Goal: Transaction & Acquisition: Purchase product/service

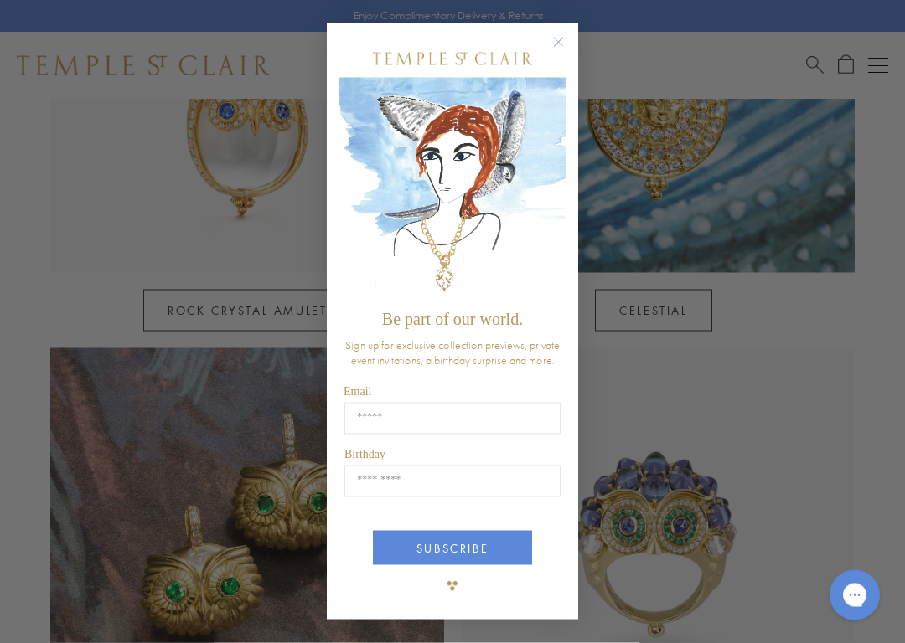
scroll to position [1026, 0]
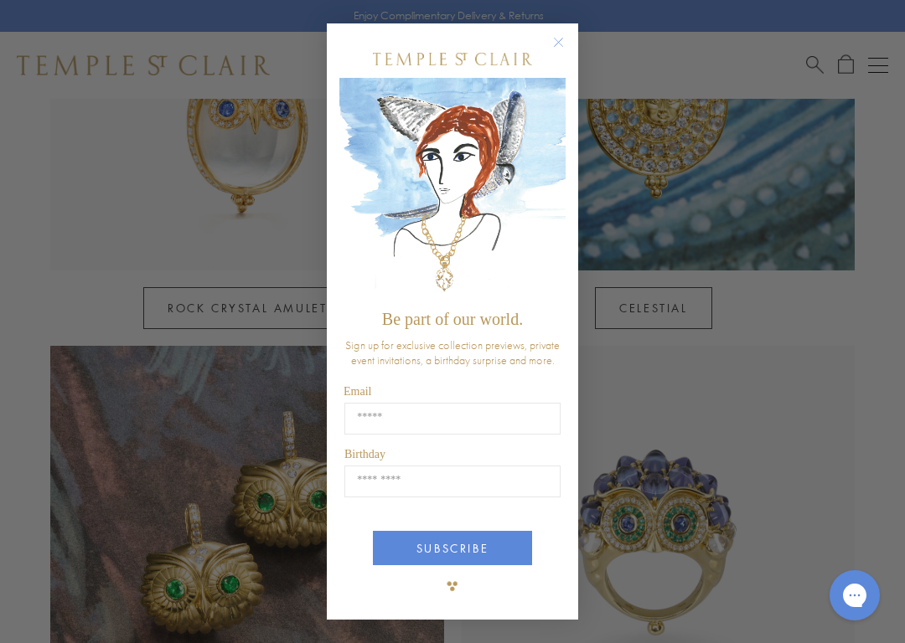
click at [563, 41] on circle "Close dialog" at bounding box center [559, 43] width 20 height 20
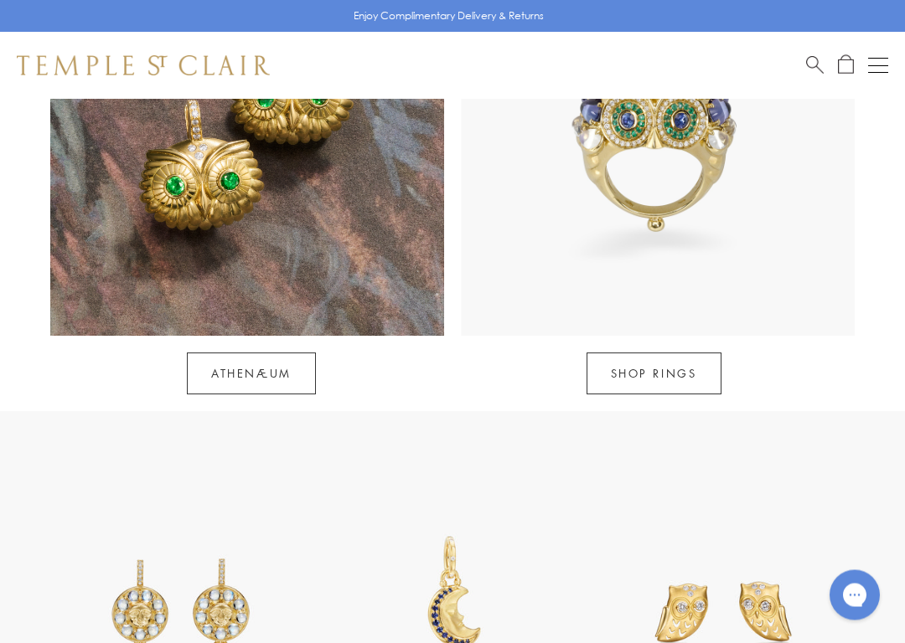
scroll to position [1434, 0]
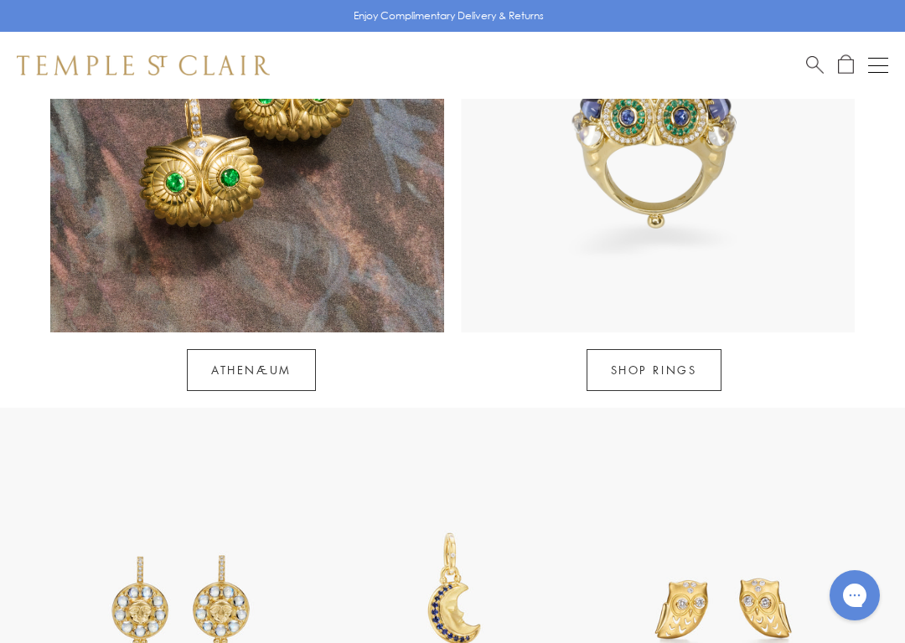
click at [638, 349] on link "SHOP RINGS" at bounding box center [654, 370] width 135 height 42
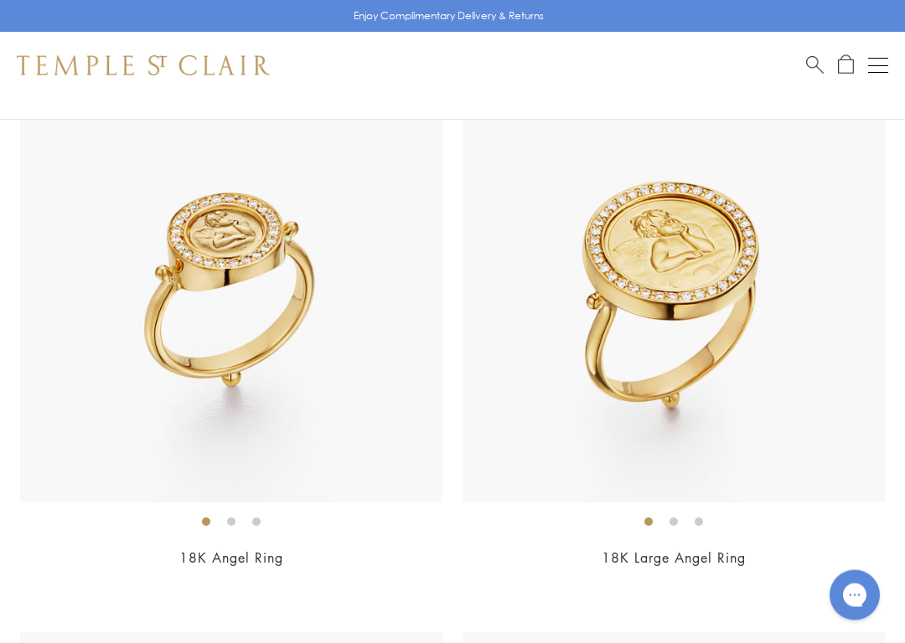
scroll to position [3540, 0]
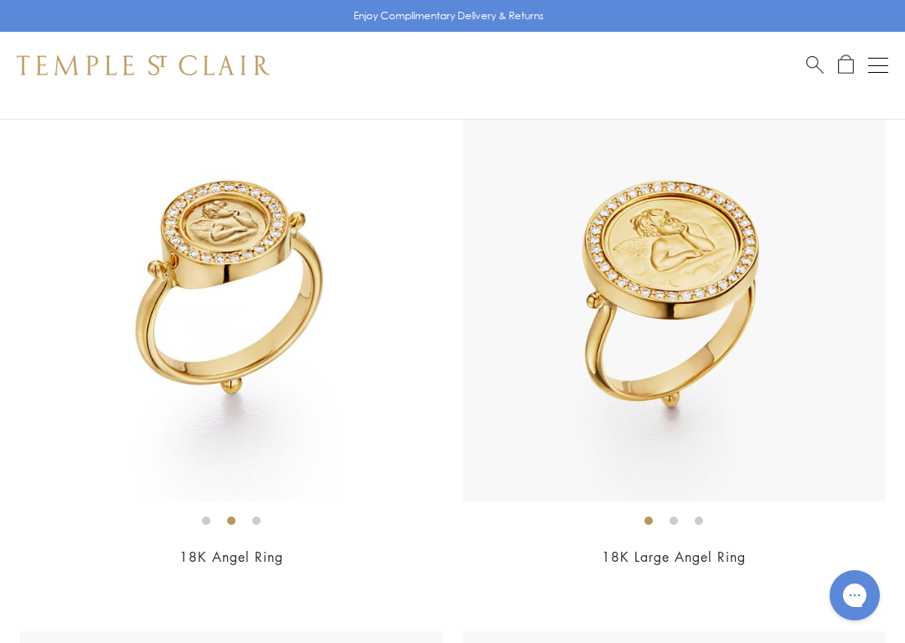
click at [571, 320] on img at bounding box center [674, 291] width 422 height 422
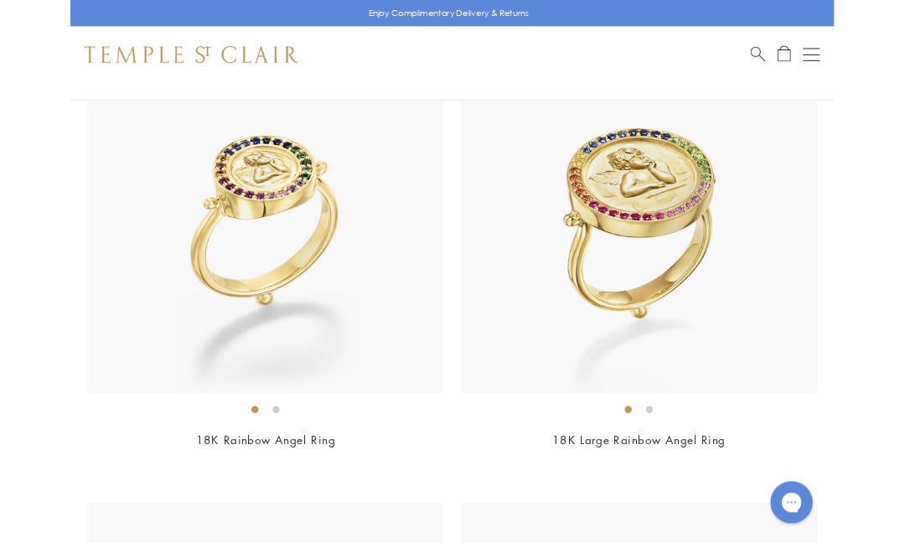
scroll to position [4128, 0]
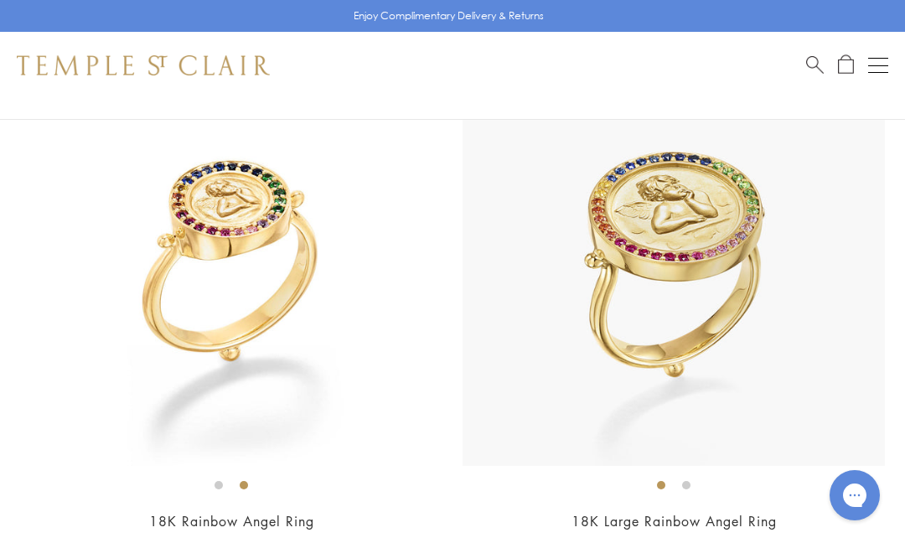
click at [145, 452] on img at bounding box center [231, 255] width 422 height 422
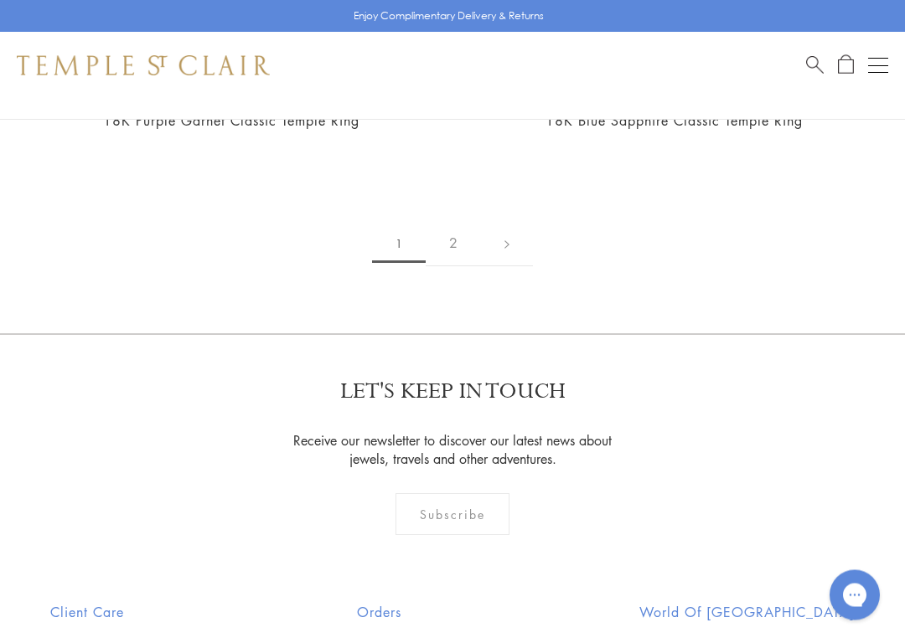
scroll to position [13366, 0]
click at [448, 231] on link "2" at bounding box center [453, 243] width 55 height 46
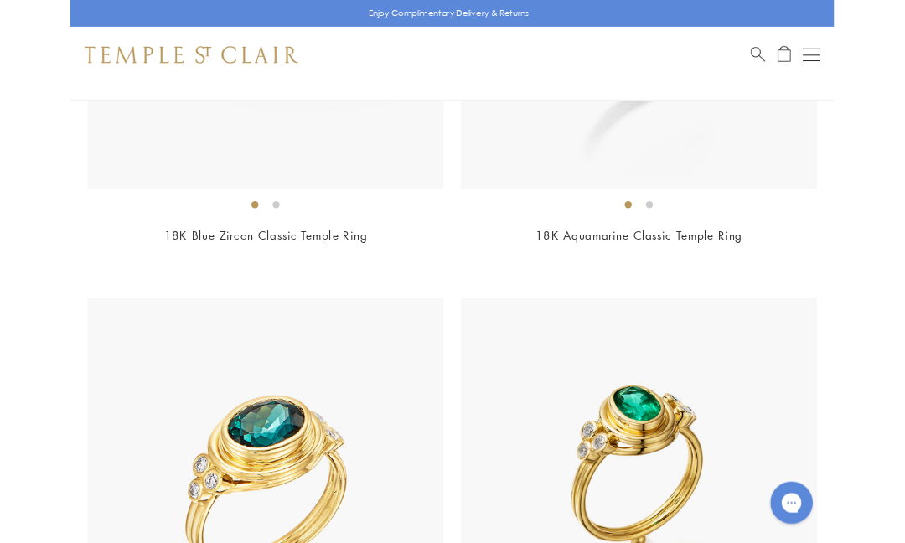
scroll to position [560, 0]
